Goal: Task Accomplishment & Management: Complete application form

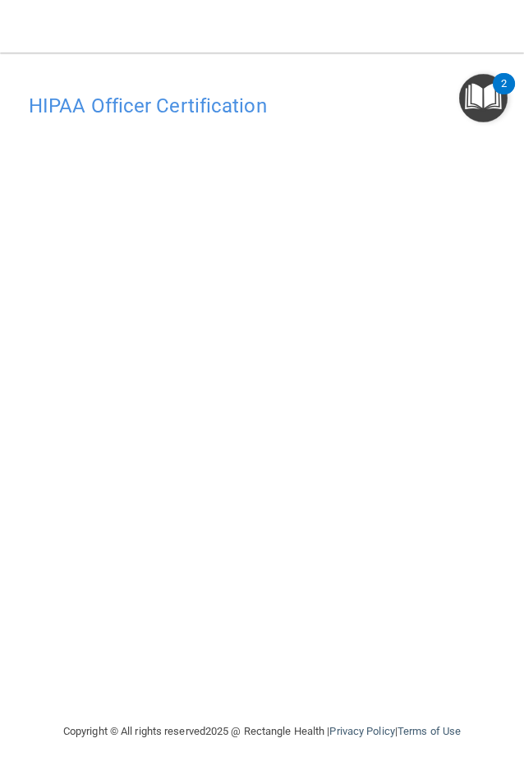
drag, startPoint x: 298, startPoint y: 701, endPoint x: 352, endPoint y: 705, distance: 54.3
click at [298, 628] on div "HIPAA Officer Certification This course doesn’t expire until [DATE]. Are you su…" at bounding box center [261, 403] width 491 height 637
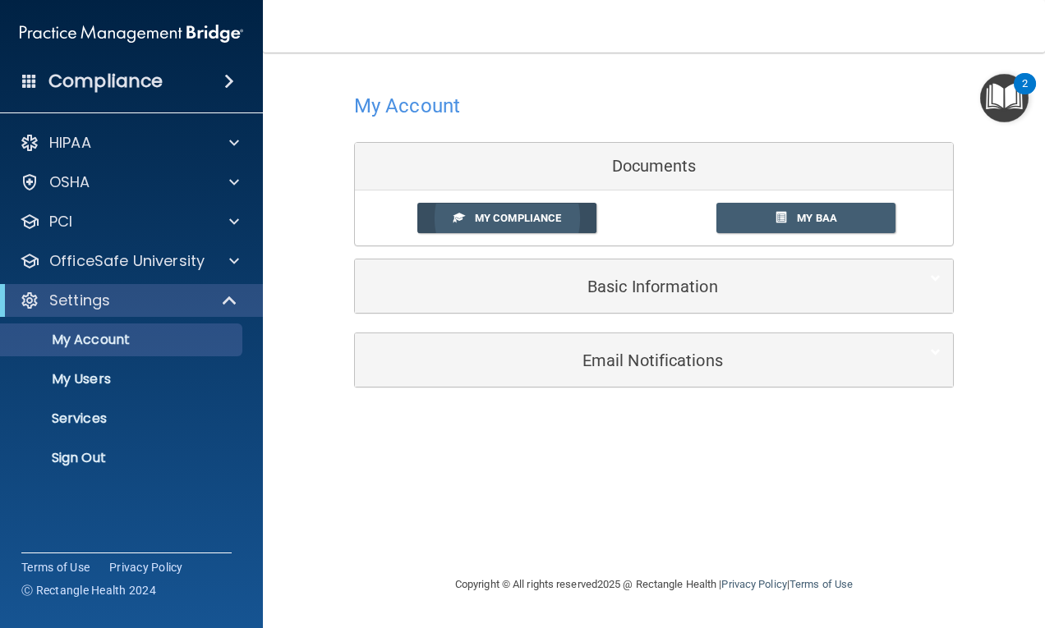
click at [494, 211] on link "My Compliance" at bounding box center [507, 218] width 180 height 30
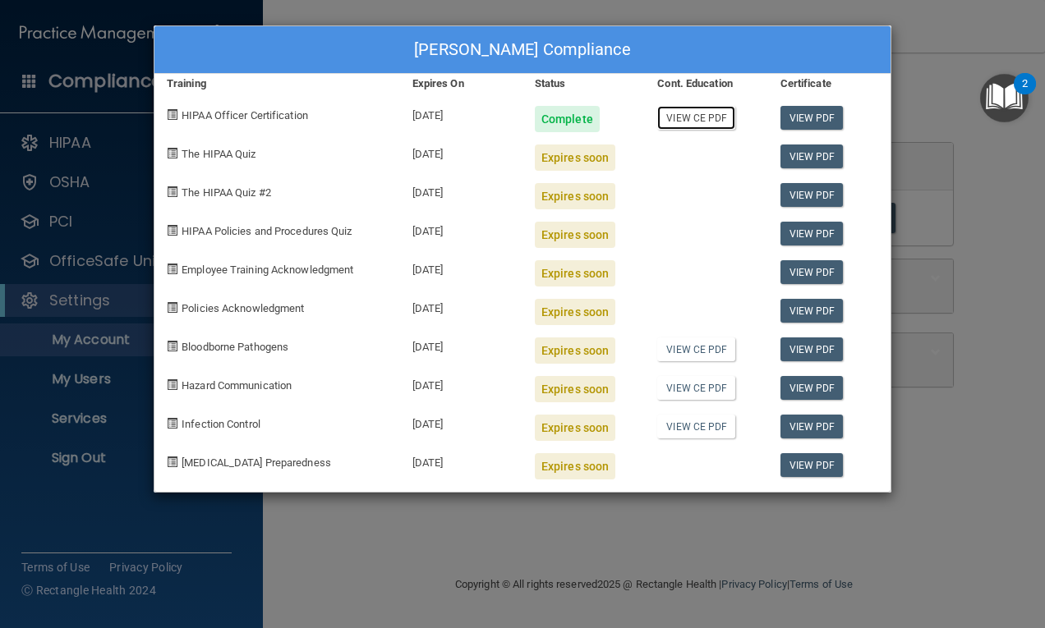
click at [685, 118] on link "View CE PDF" at bounding box center [696, 118] width 78 height 24
click at [555, 157] on div "Expires soon" at bounding box center [575, 158] width 80 height 26
click at [738, 547] on div "[PERSON_NAME] Compliance Training Expires On Status Cont. Education Certificate…" at bounding box center [522, 314] width 1045 height 628
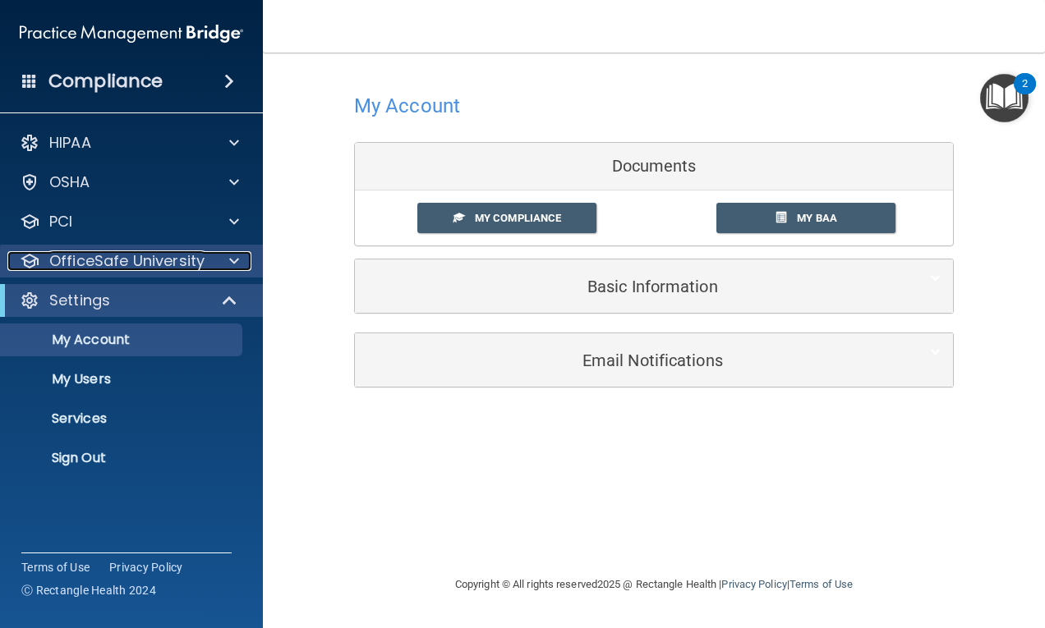
click at [62, 259] on p "OfficeSafe University" at bounding box center [126, 261] width 155 height 20
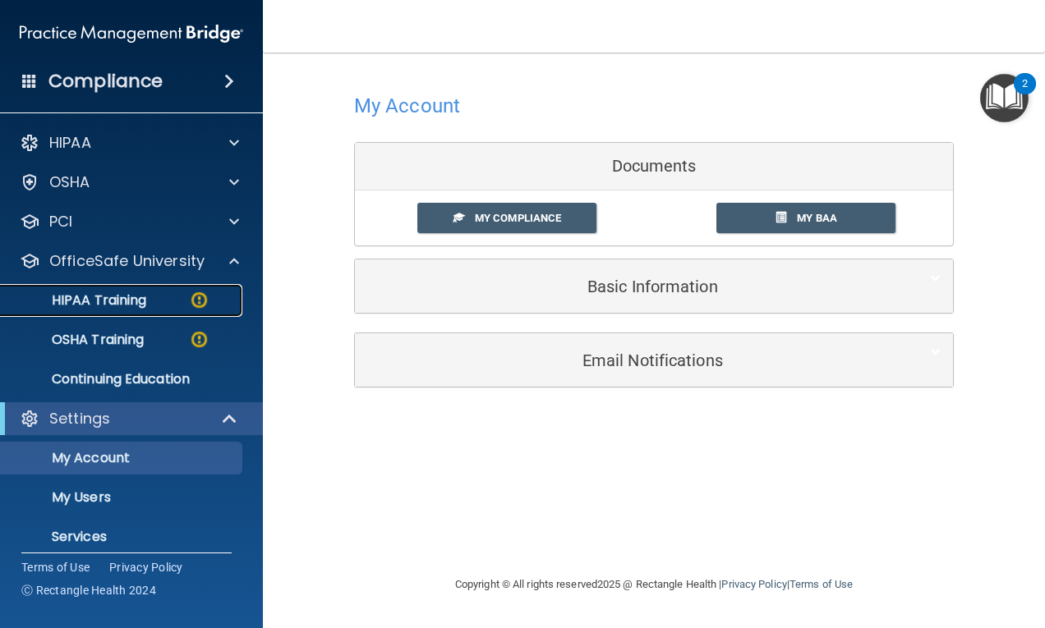
click at [147, 288] on link "HIPAA Training" at bounding box center [113, 300] width 259 height 33
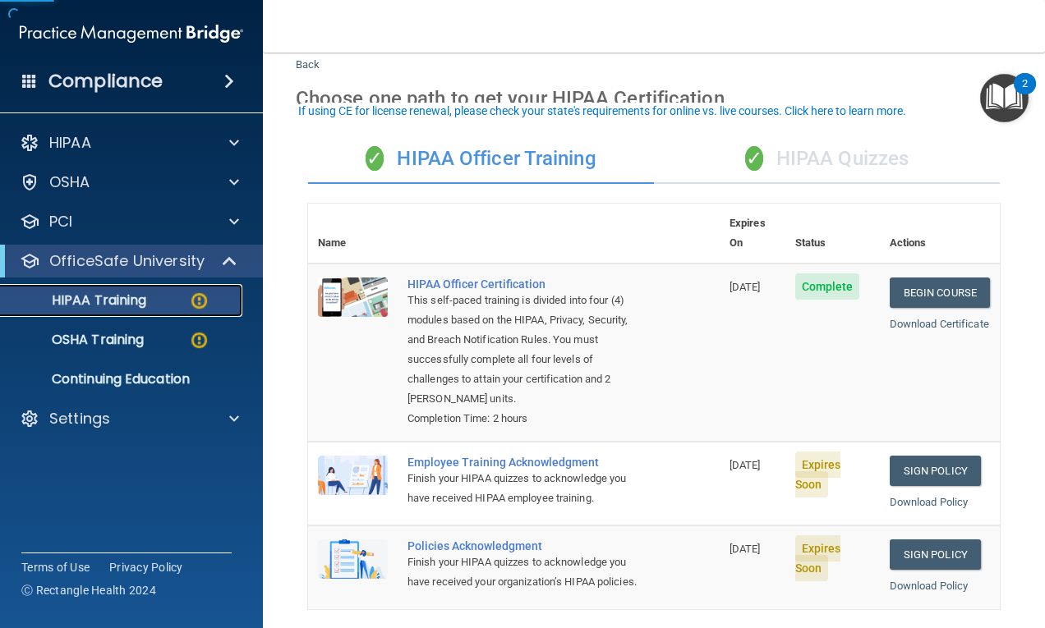
scroll to position [82, 0]
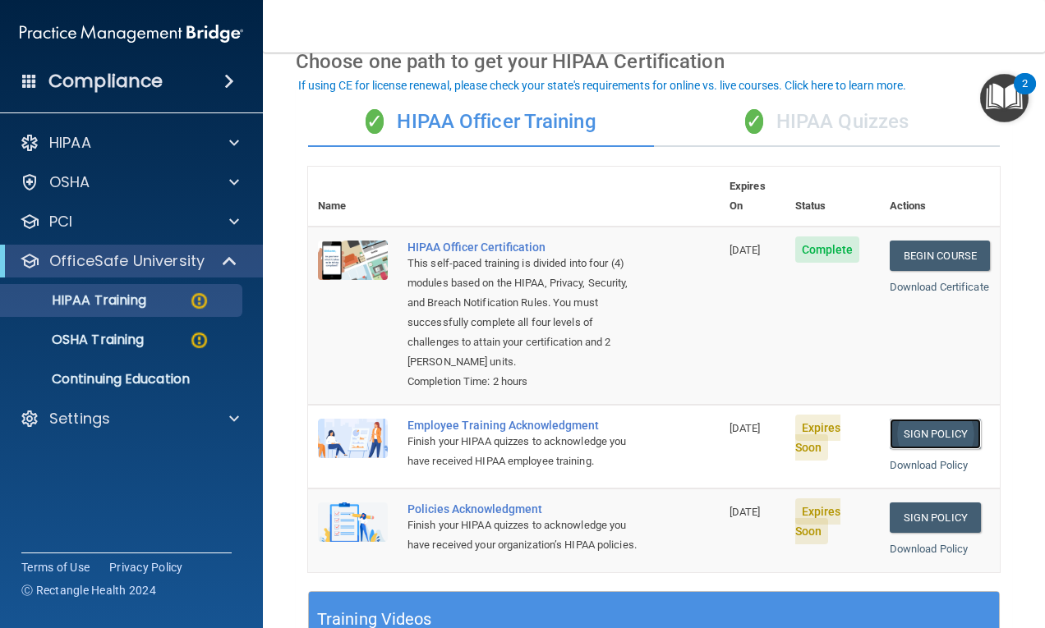
click at [938, 419] on link "Sign Policy" at bounding box center [935, 434] width 91 height 30
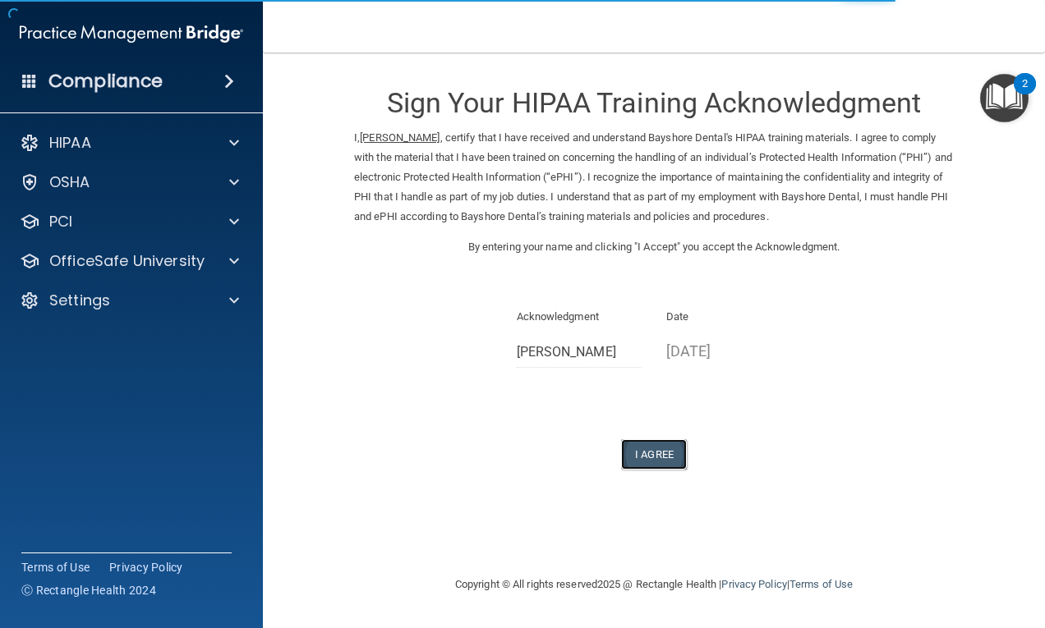
click at [665, 458] on button "I Agree" at bounding box center [654, 454] width 66 height 30
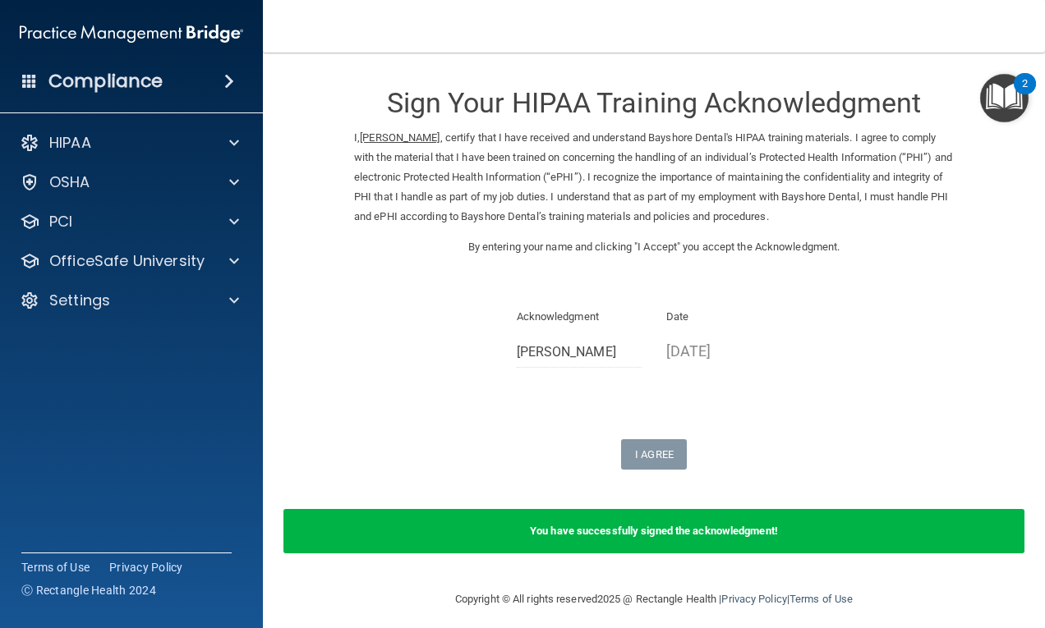
drag, startPoint x: 102, startPoint y: 272, endPoint x: 114, endPoint y: 279, distance: 14.4
click at [102, 272] on div "OfficeSafe University" at bounding box center [132, 261] width 264 height 33
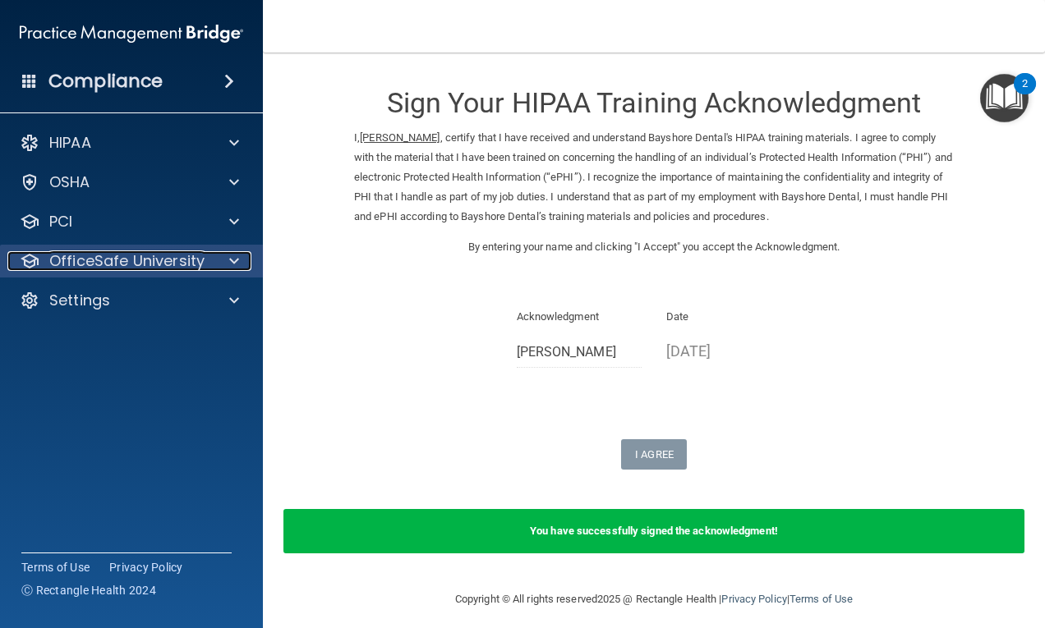
click at [233, 262] on span at bounding box center [234, 261] width 10 height 20
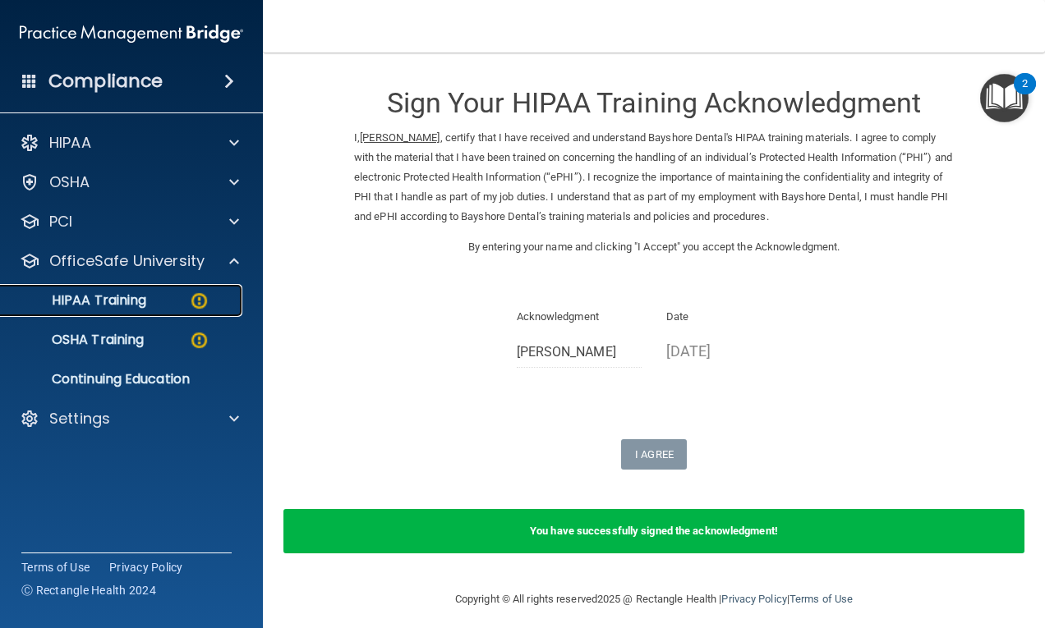
drag, startPoint x: 96, startPoint y: 299, endPoint x: 315, endPoint y: 324, distance: 219.9
click at [97, 299] on p "HIPAA Training" at bounding box center [79, 300] width 136 height 16
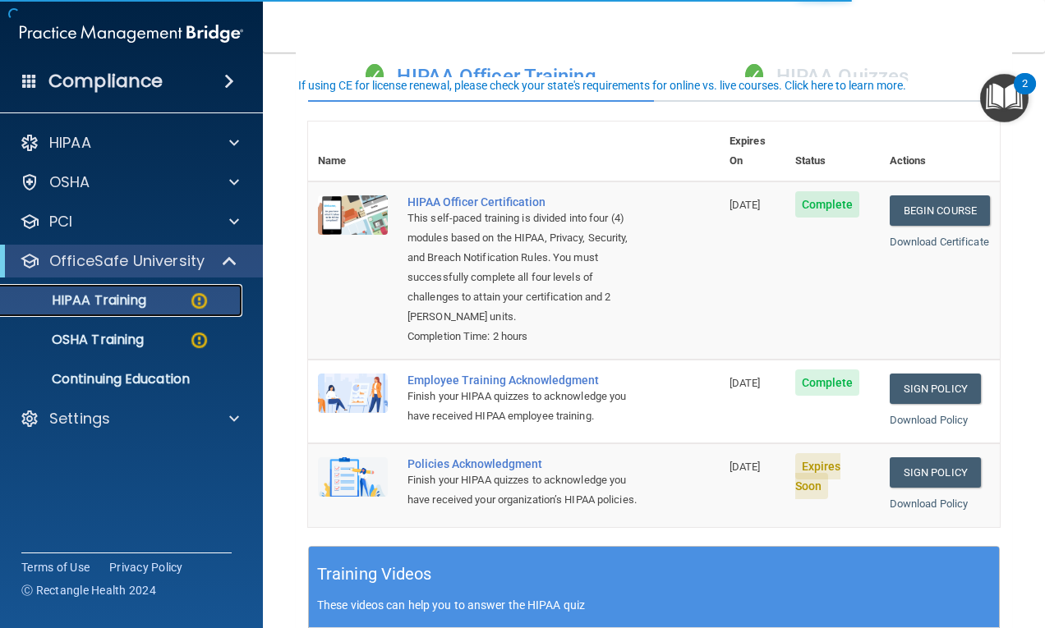
scroll to position [164, 0]
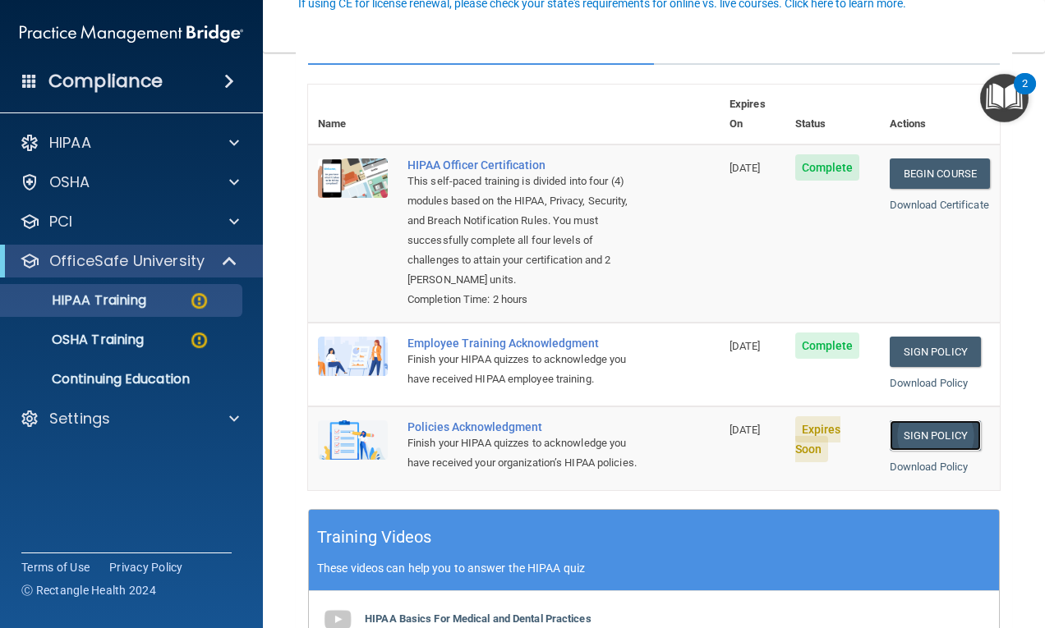
click at [940, 432] on link "Sign Policy" at bounding box center [935, 436] width 91 height 30
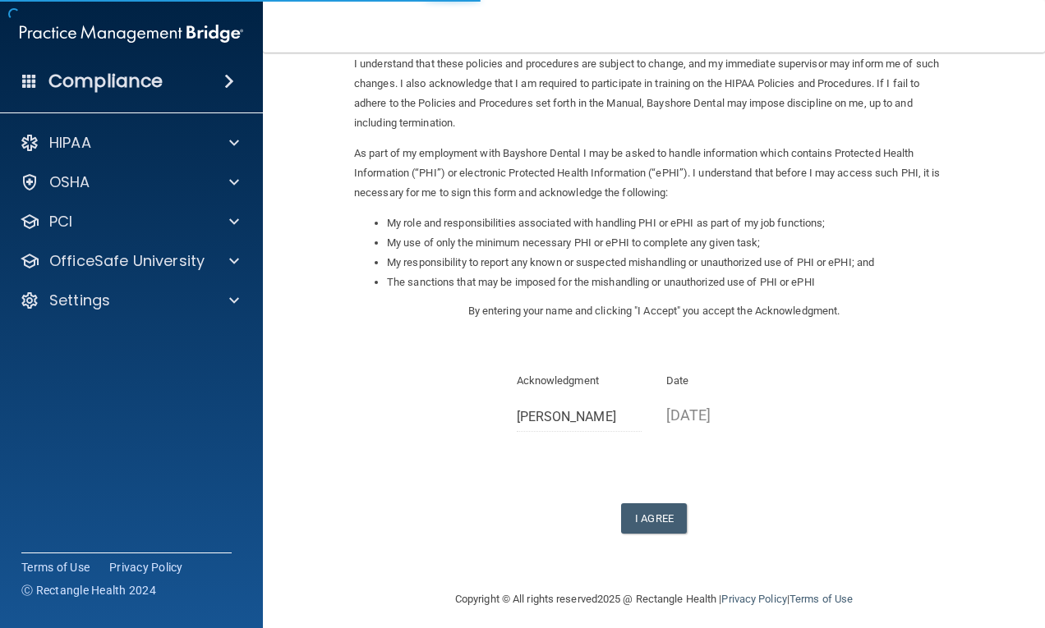
scroll to position [124, 0]
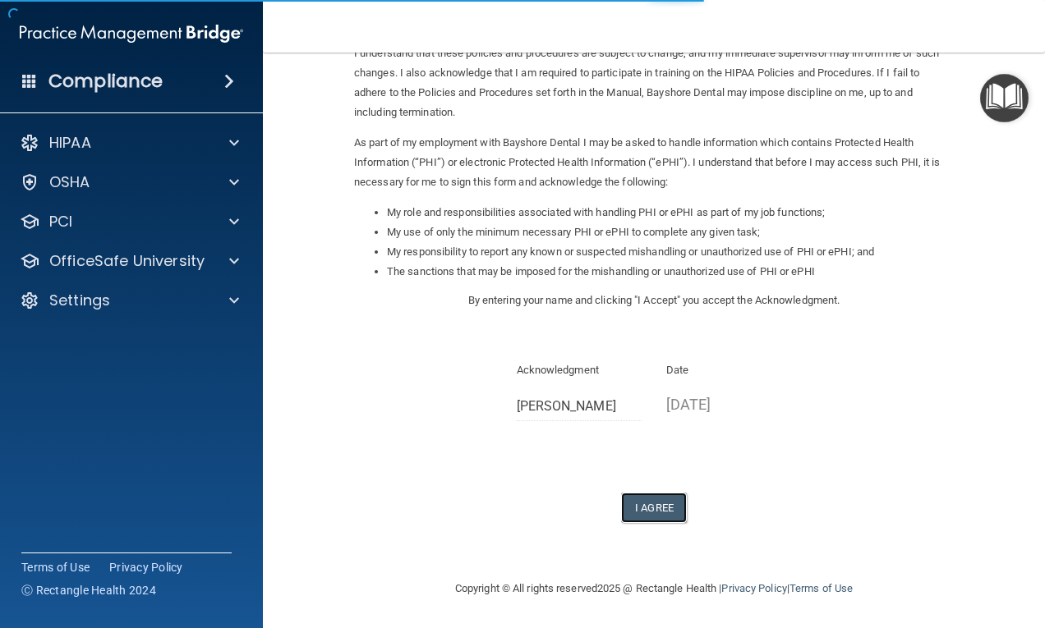
drag, startPoint x: 654, startPoint y: 514, endPoint x: 880, endPoint y: 411, distance: 248.5
click at [654, 511] on button "I Agree" at bounding box center [654, 508] width 66 height 30
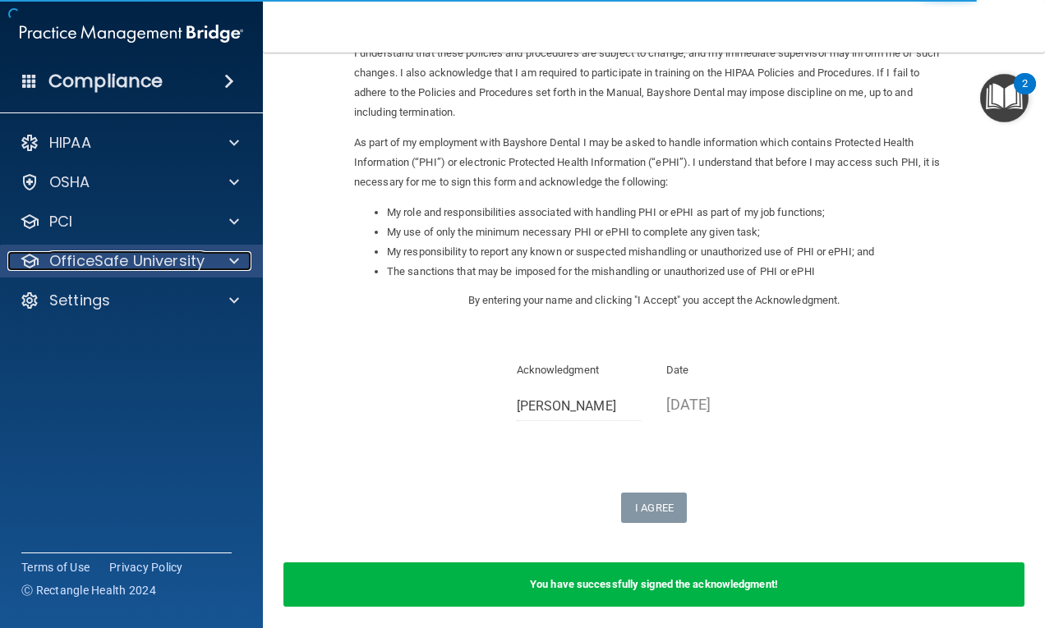
click at [229, 262] on div at bounding box center [231, 261] width 41 height 20
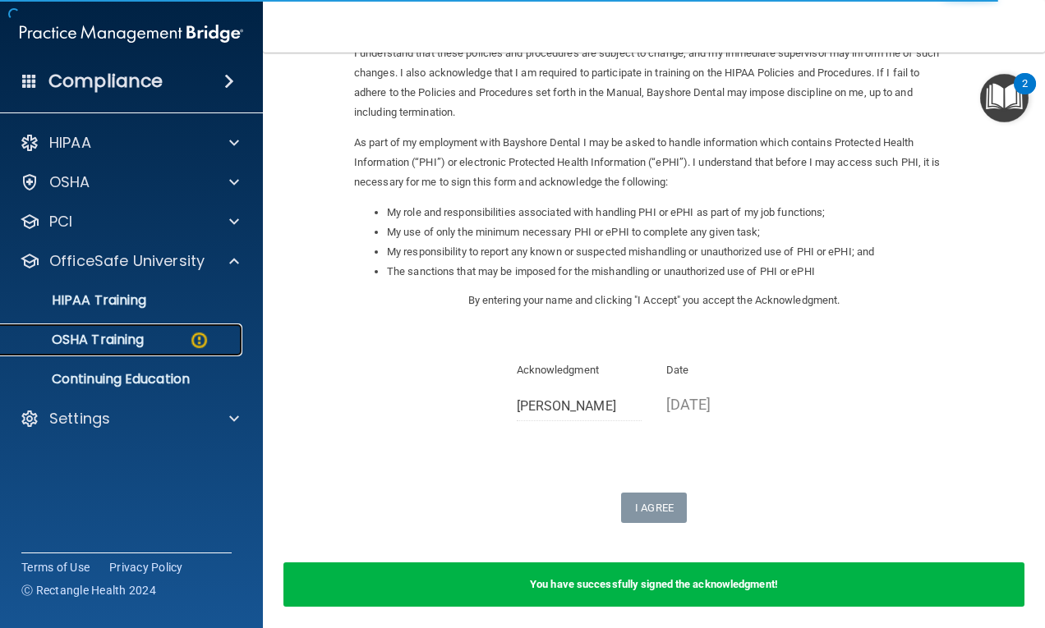
click at [115, 343] on p "OSHA Training" at bounding box center [77, 340] width 133 height 16
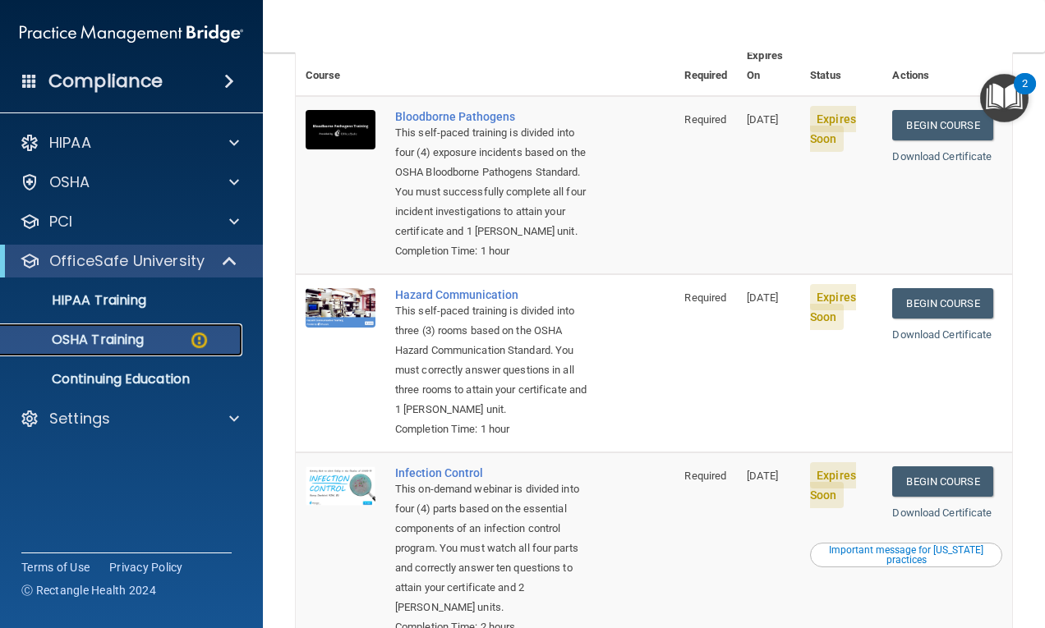
scroll to position [132, 0]
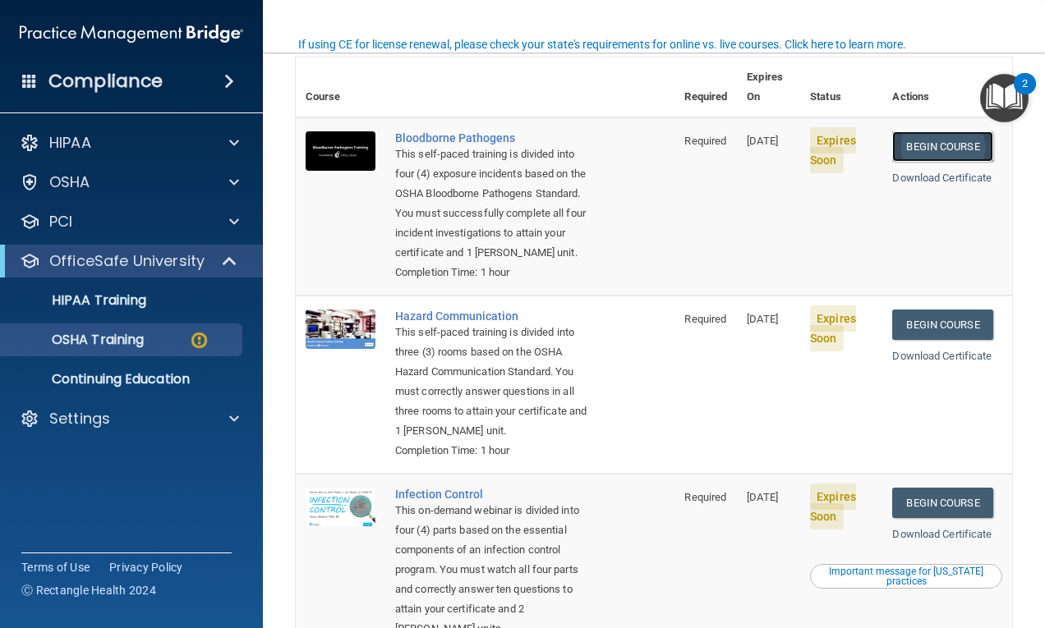
click at [925, 131] on link "Begin Course" at bounding box center [942, 146] width 100 height 30
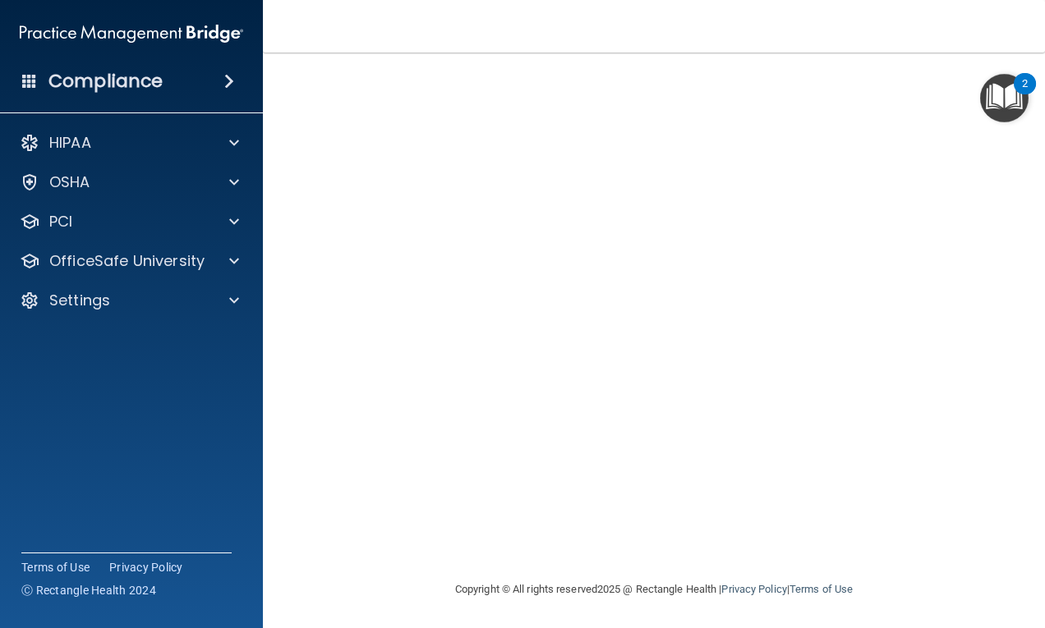
scroll to position [75, 0]
